Goal: Task Accomplishment & Management: Use online tool/utility

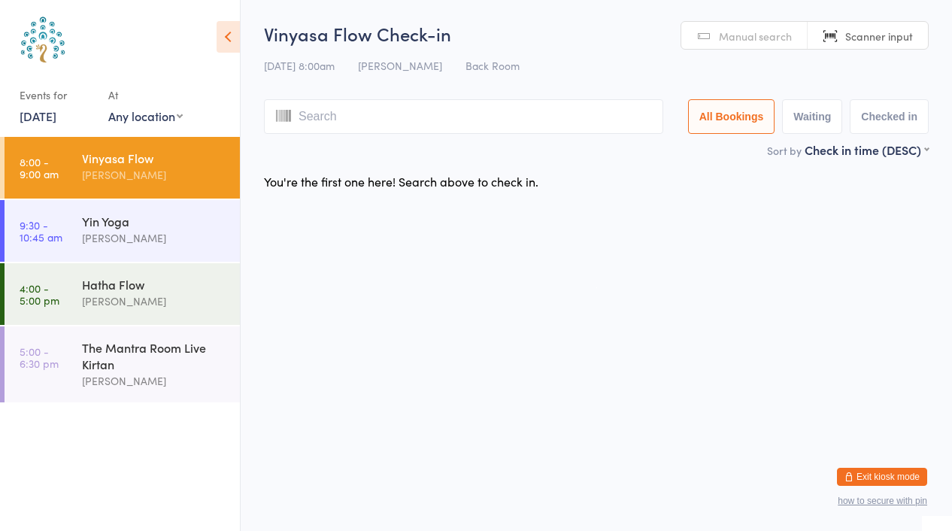
click at [56, 117] on link "[DATE]" at bounding box center [38, 116] width 37 height 17
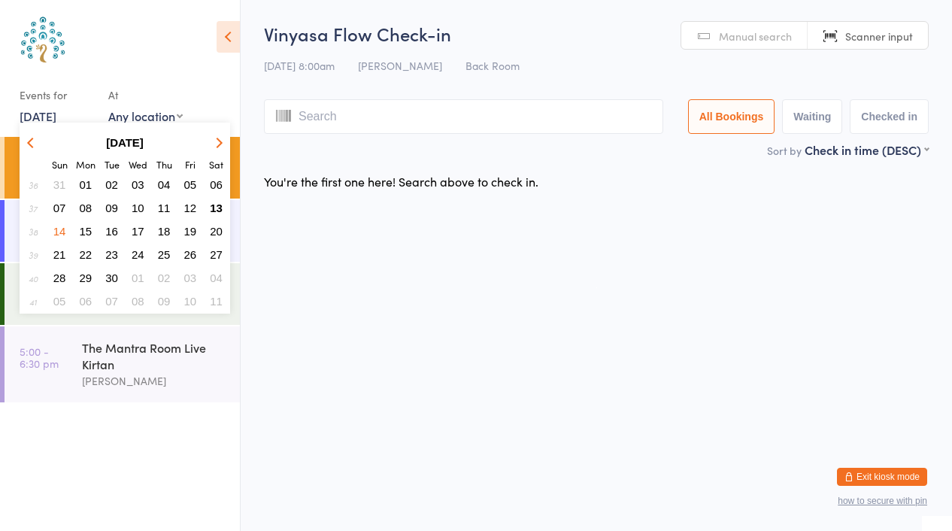
click at [411, 358] on html "You have now entered Kiosk Mode. Members will be able to check themselves in us…" at bounding box center [476, 265] width 952 height 531
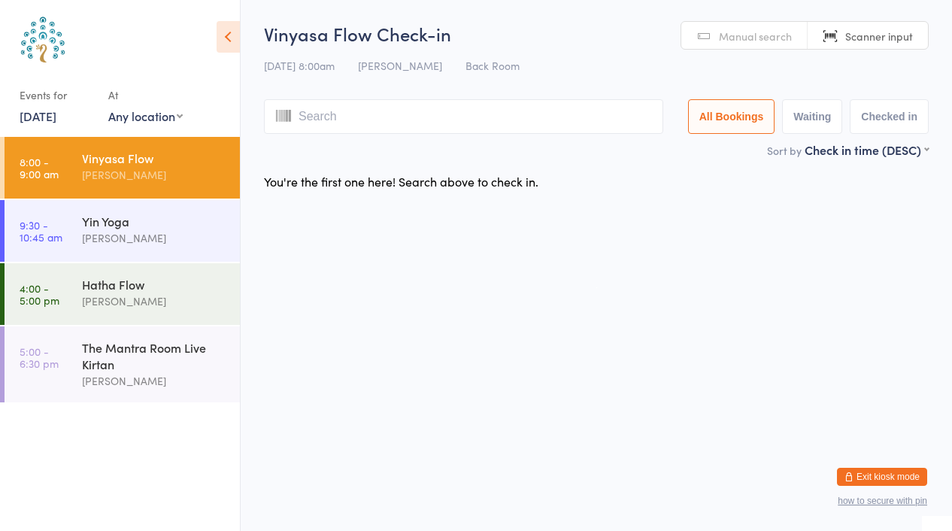
click at [766, 41] on span "Manual search" at bounding box center [755, 36] width 73 height 15
click at [885, 33] on span "Scanner input" at bounding box center [880, 36] width 68 height 15
type input "8153"
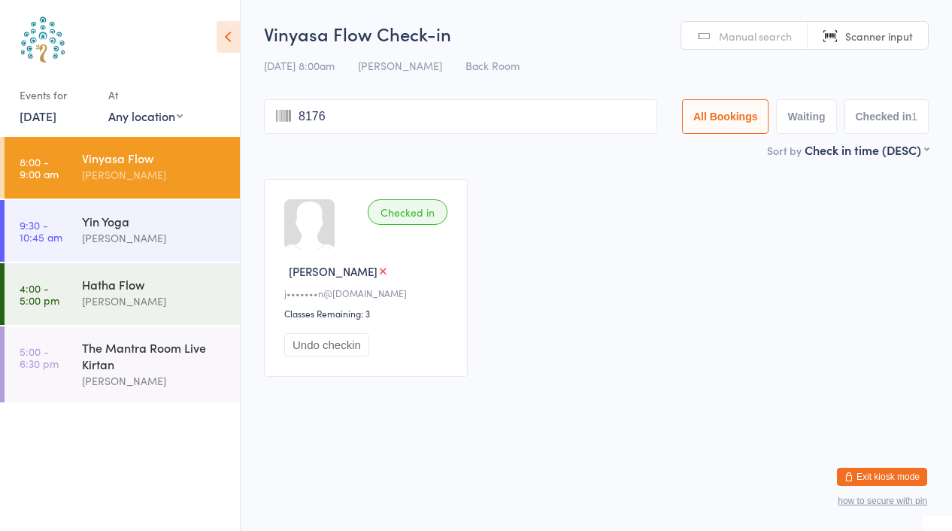
type input "8176"
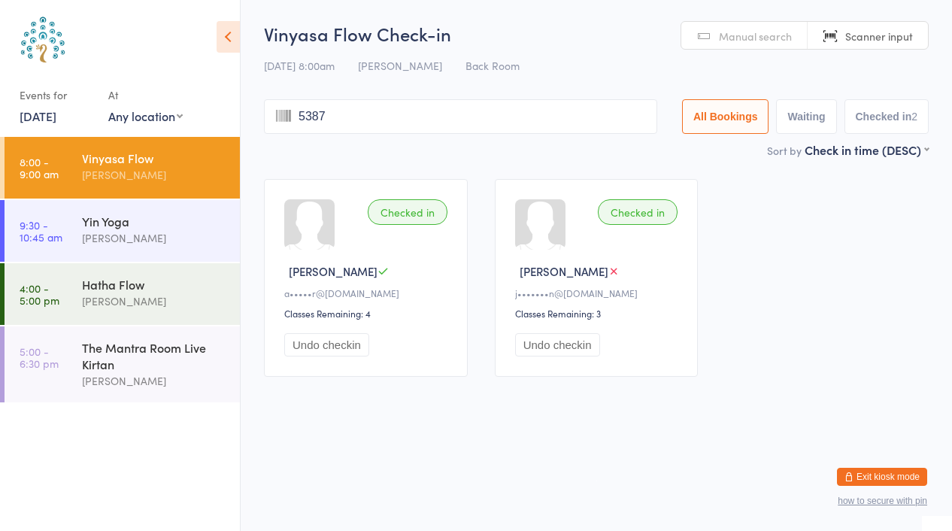
type input "5387"
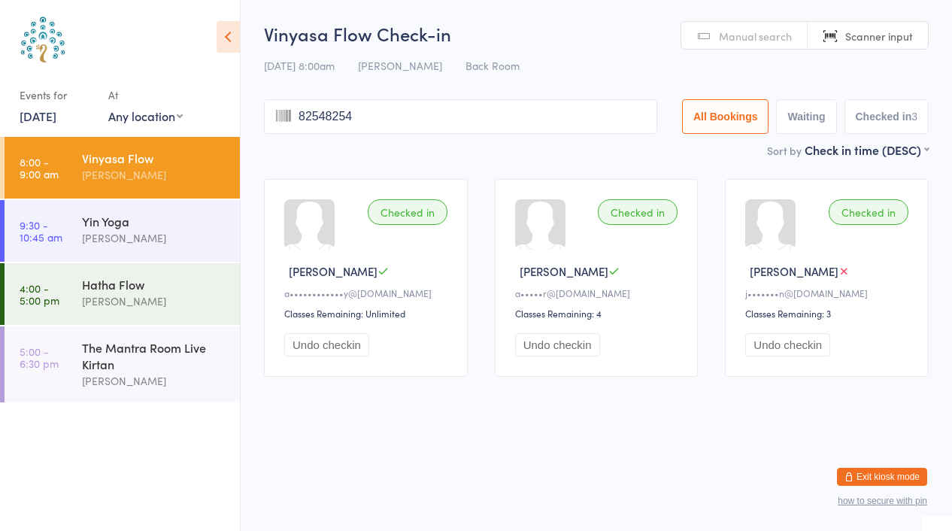
type input "82548254"
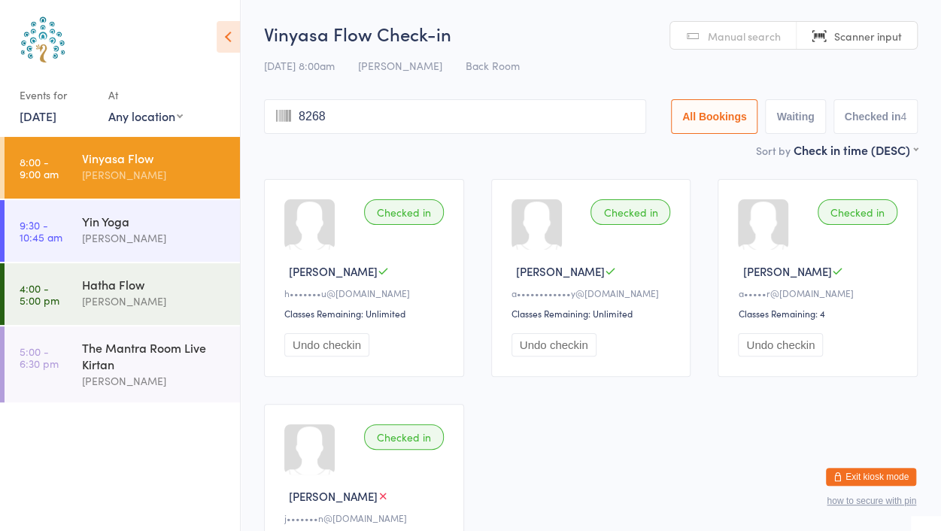
type input "8268"
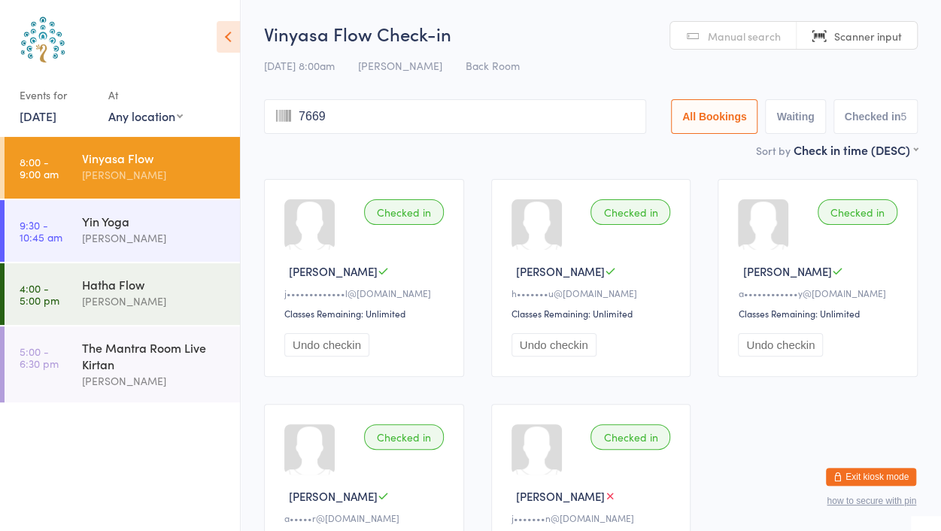
type input "7669"
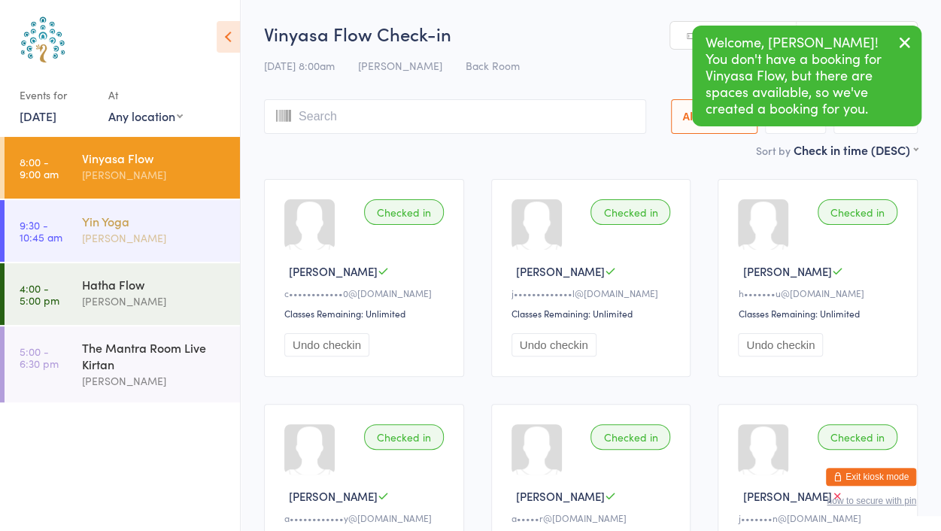
click at [105, 230] on div "[PERSON_NAME]" at bounding box center [154, 237] width 145 height 17
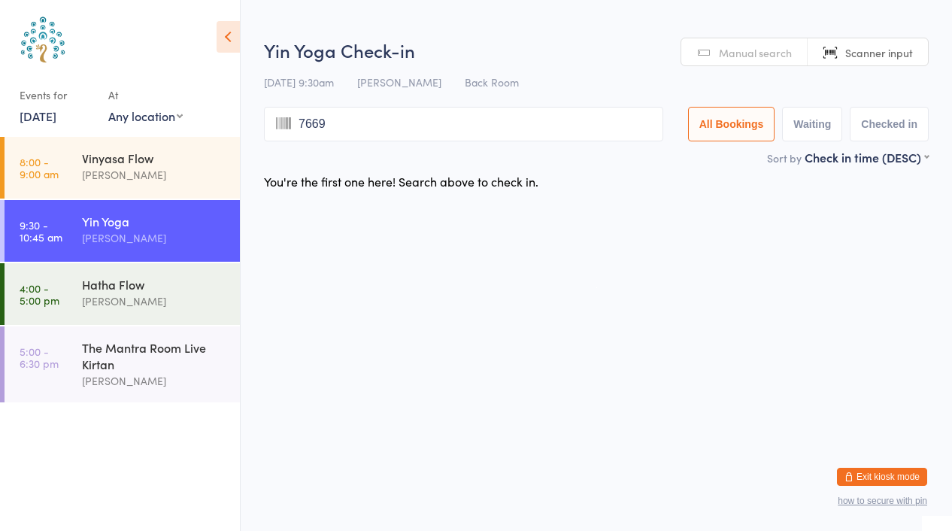
type input "7669"
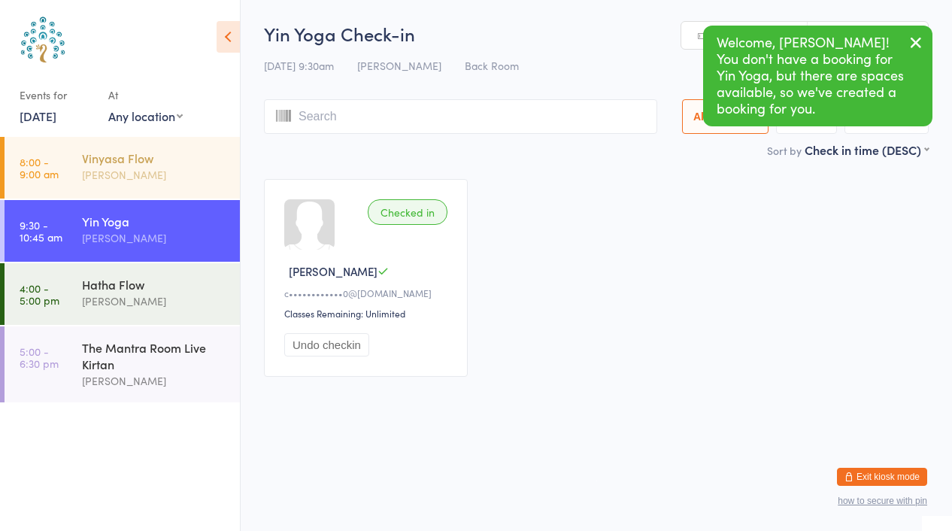
click at [89, 153] on div "Vinyasa Flow" at bounding box center [154, 158] width 145 height 17
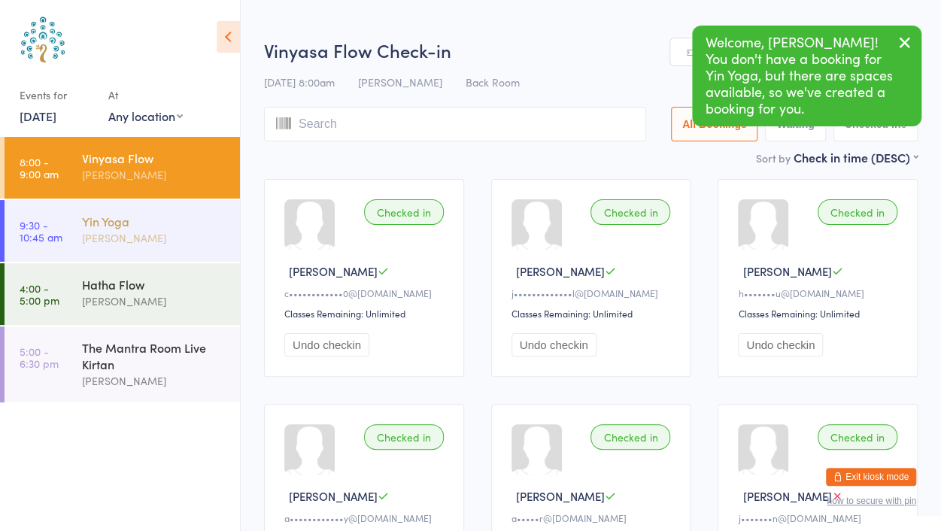
click at [95, 228] on div "Yin Yoga" at bounding box center [154, 221] width 145 height 17
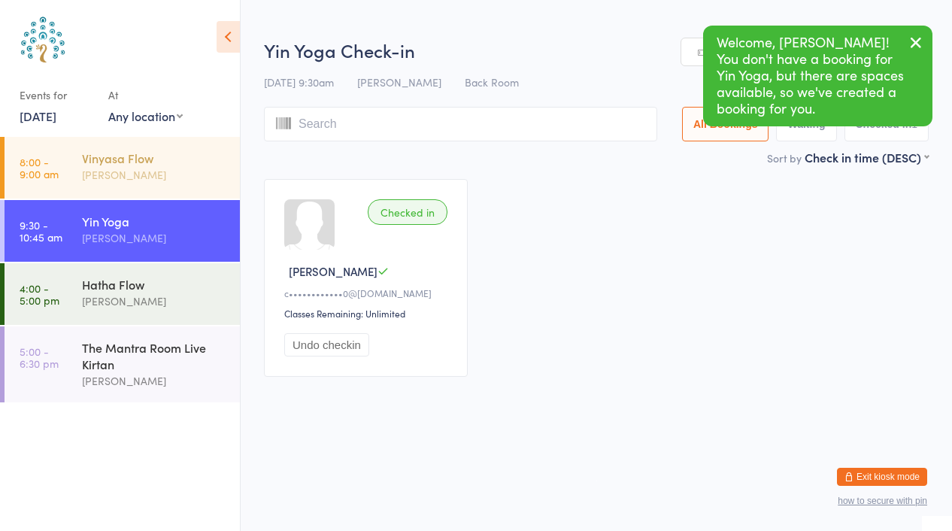
click at [86, 166] on div "[PERSON_NAME]" at bounding box center [154, 174] width 145 height 17
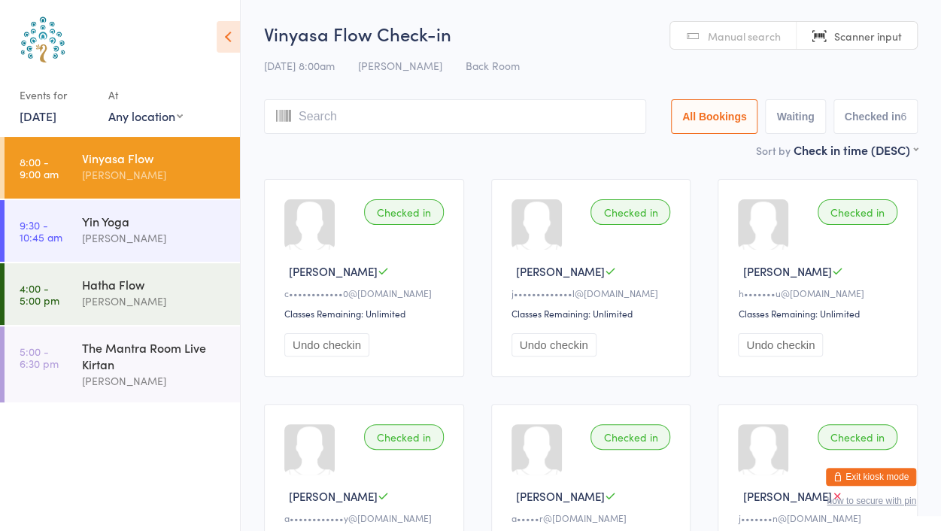
click at [742, 39] on span "Manual search" at bounding box center [744, 36] width 73 height 15
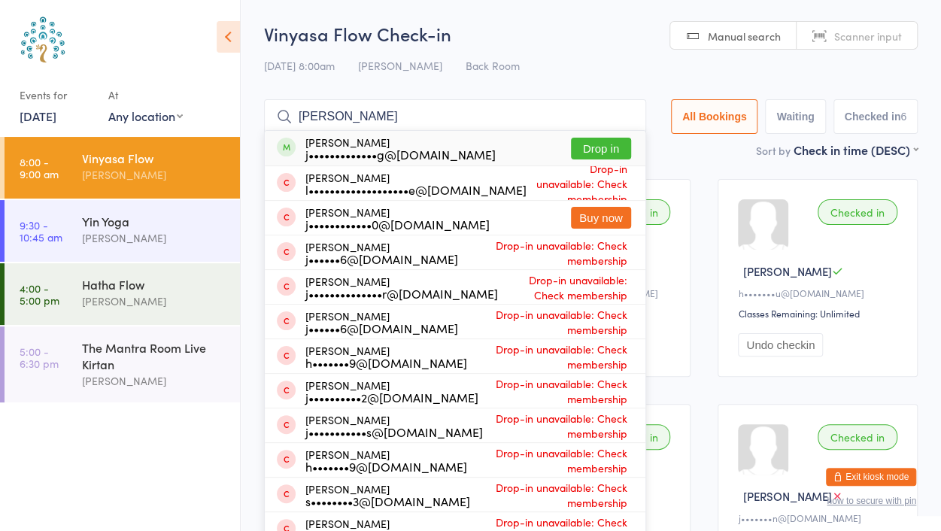
type input "[PERSON_NAME]"
click at [354, 160] on div "j•••••••••••••g@[DOMAIN_NAME]" at bounding box center [400, 154] width 190 height 12
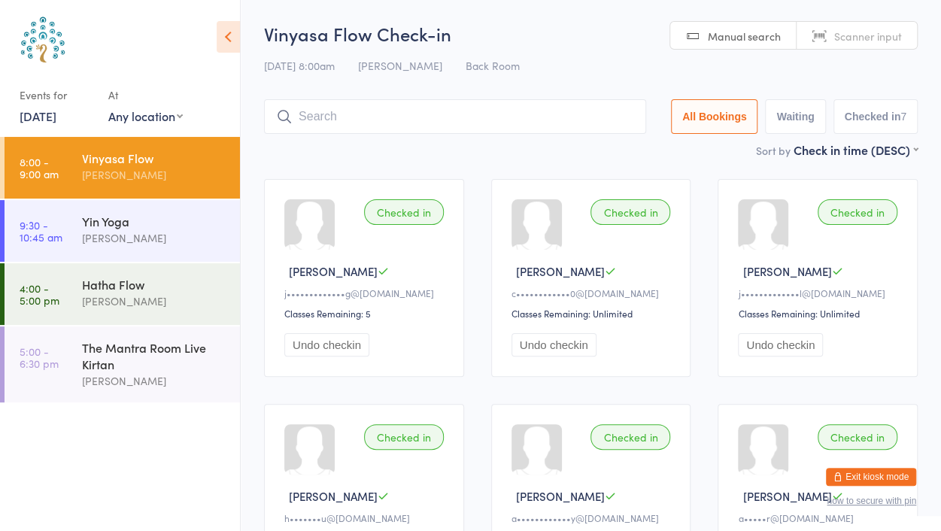
click at [861, 34] on span "Scanner input" at bounding box center [868, 36] width 68 height 15
type input "8804"
